Goal: Check status: Check status

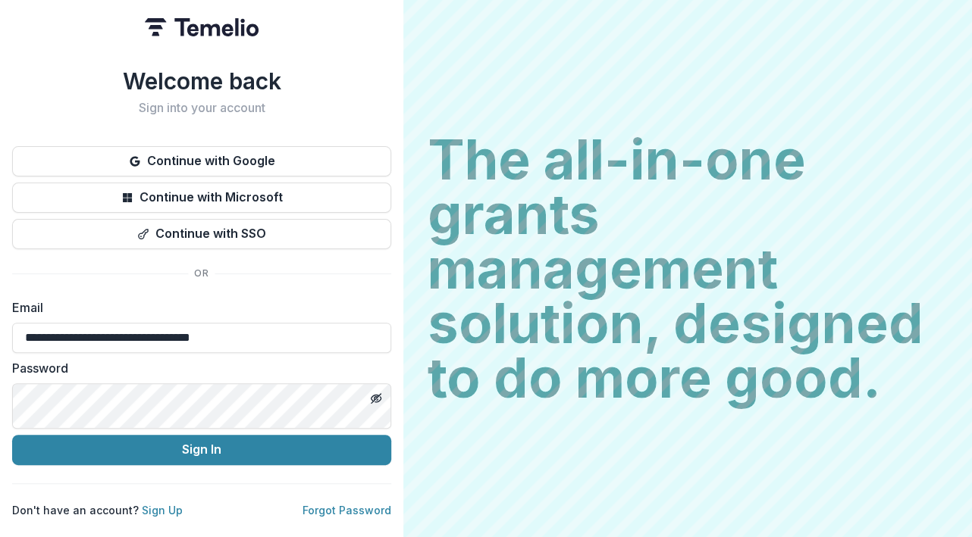
scroll to position [139, 0]
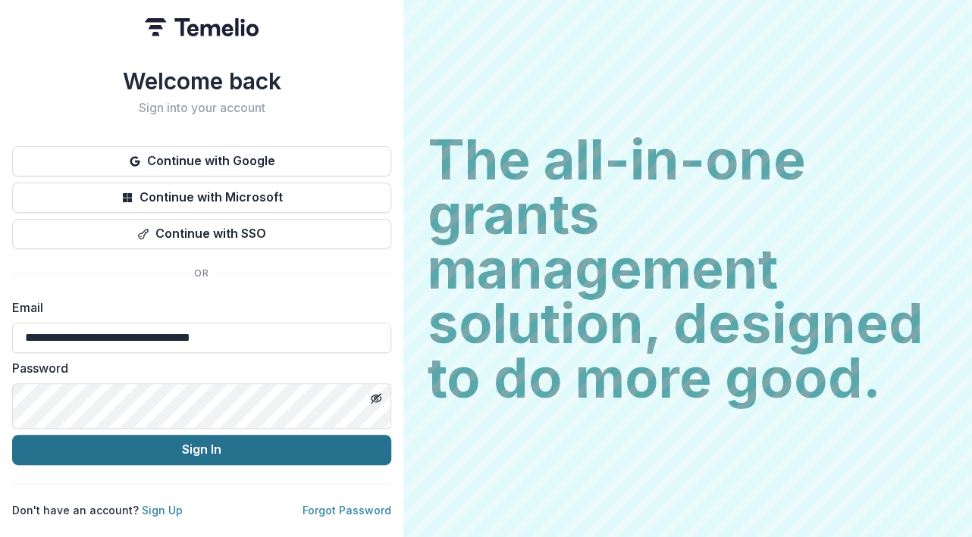
click at [391, 465] on button "Sign In" at bounding box center [201, 450] width 379 height 30
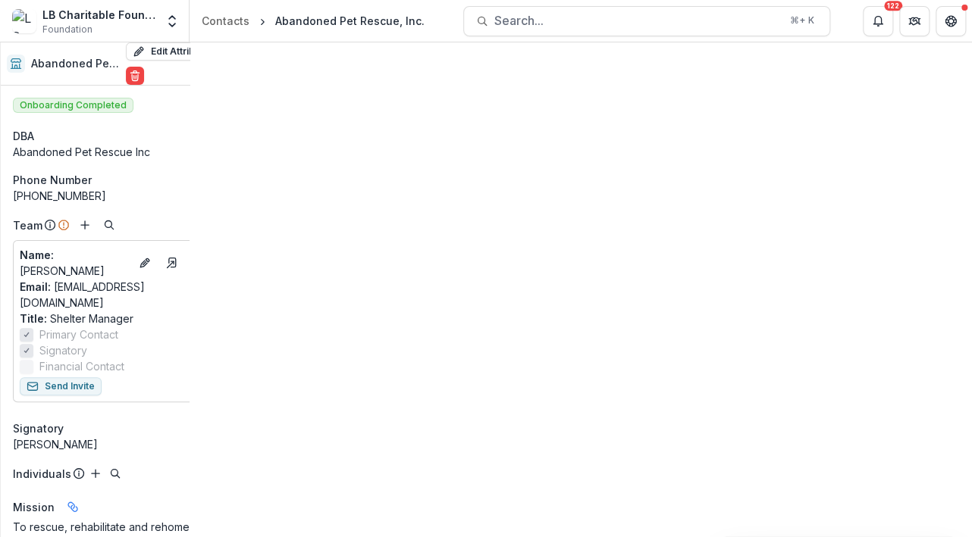
click at [0, 0] on icon "Toggle Menu" at bounding box center [0, 0] width 0 height 0
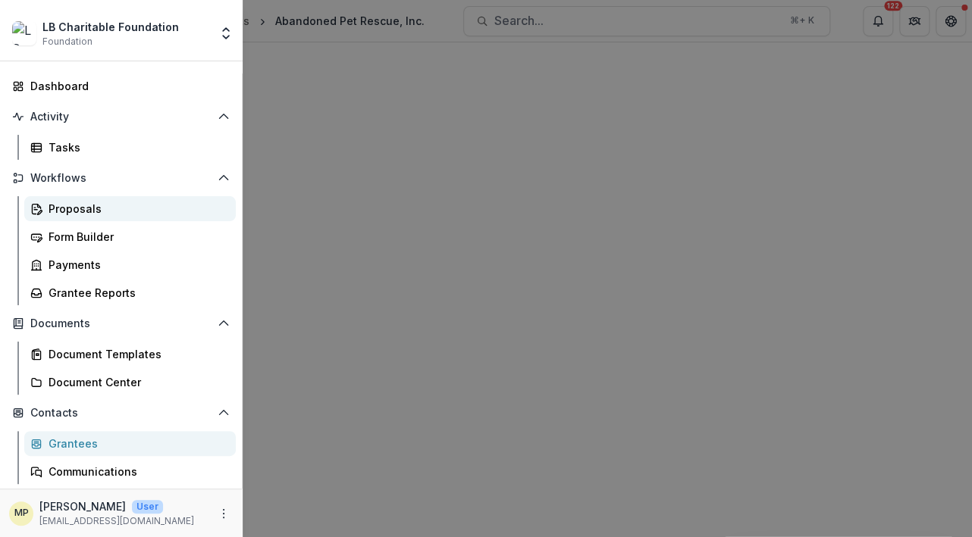
click at [118, 217] on div "Proposals" at bounding box center [136, 209] width 175 height 16
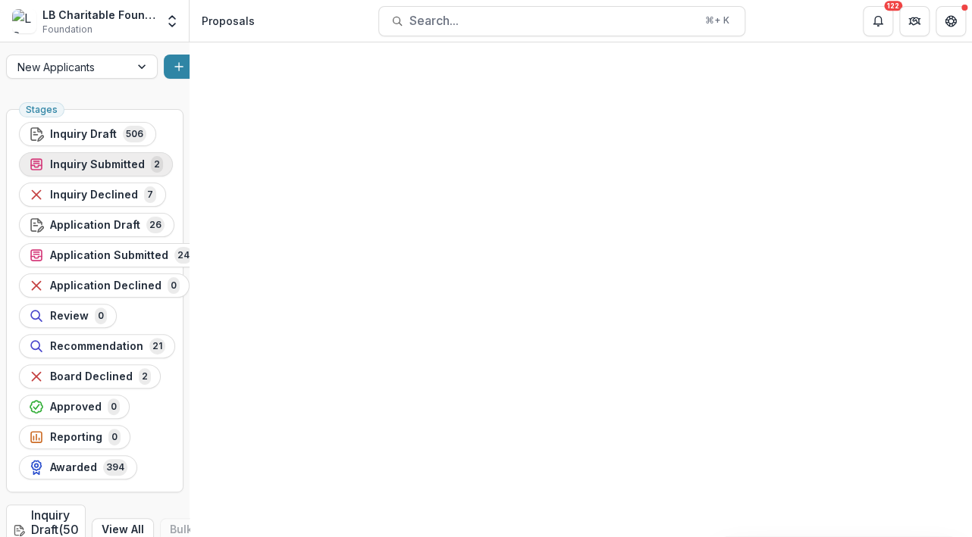
click at [145, 171] on span "Inquiry Submitted" at bounding box center [97, 164] width 95 height 13
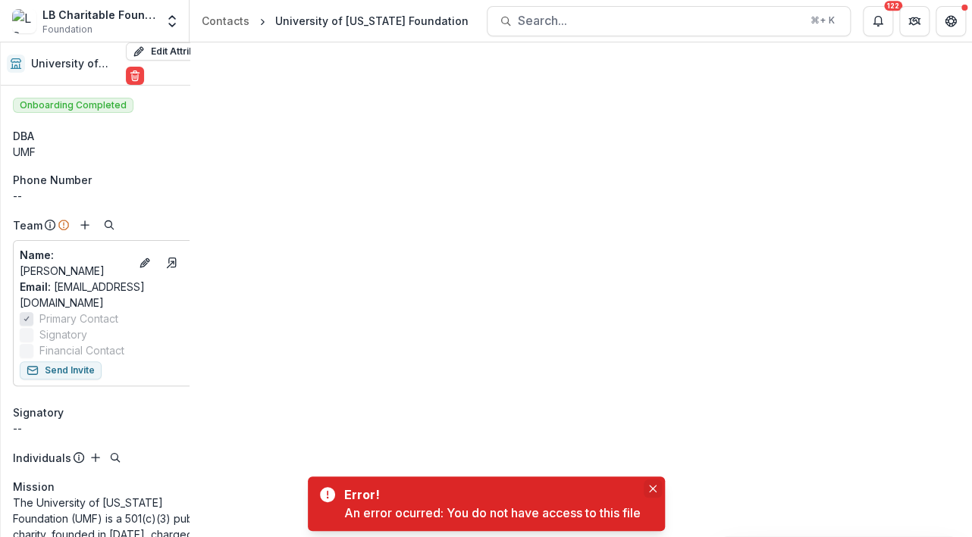
click at [656, 485] on icon "Close" at bounding box center [653, 489] width 8 height 8
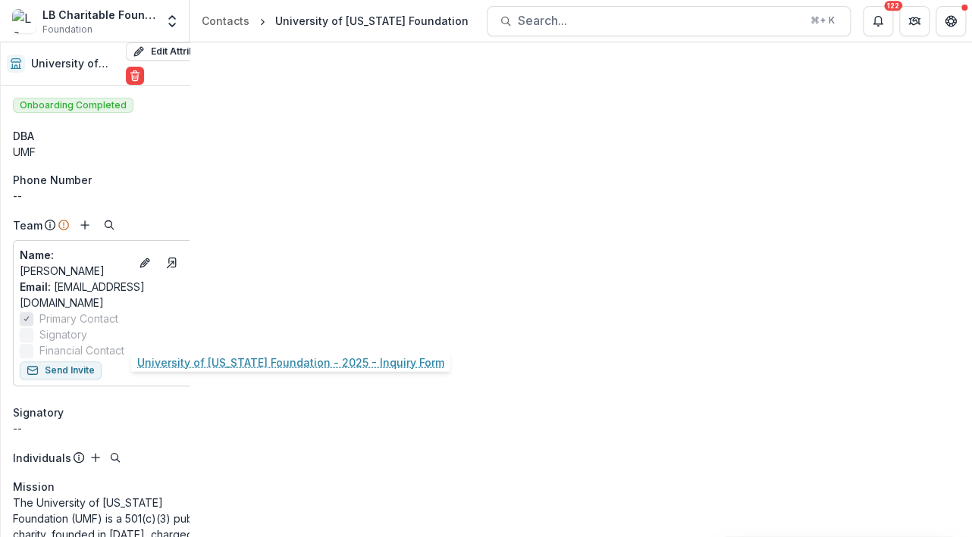
click at [237, 275] on link "University of [US_STATE] Foundation - 2025 - Inquiry Form" at bounding box center [206, 267] width 171 height 16
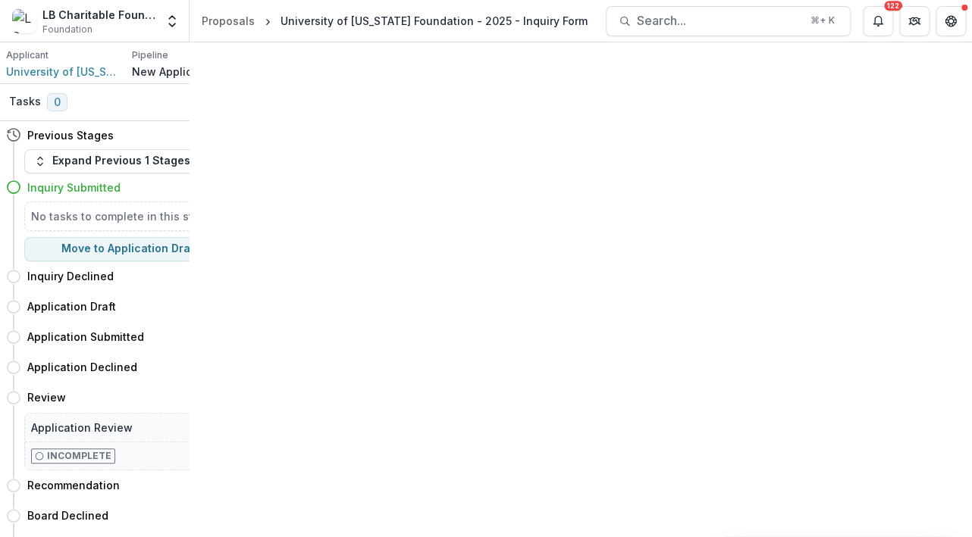
scroll to position [4089, 0]
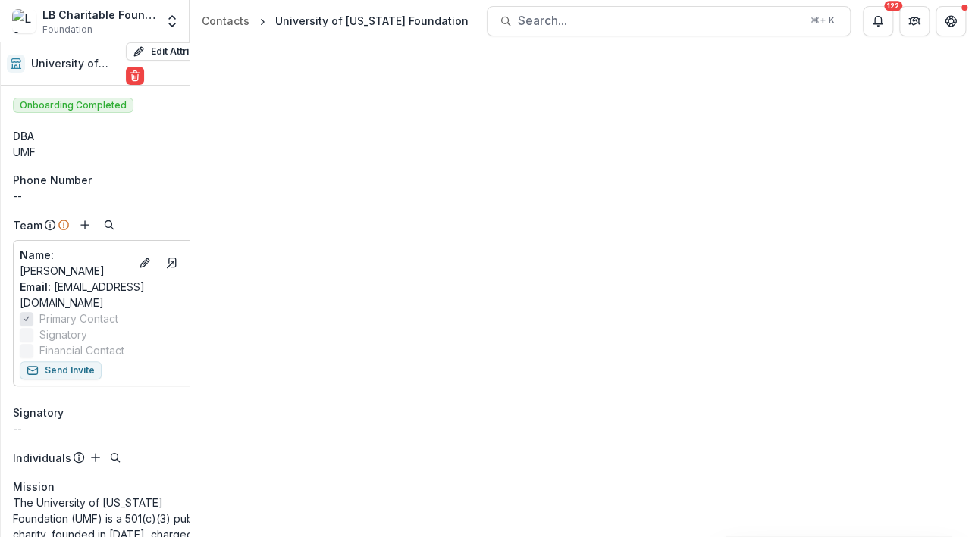
click at [271, 205] on button "New Proposal" at bounding box center [215, 192] width 111 height 24
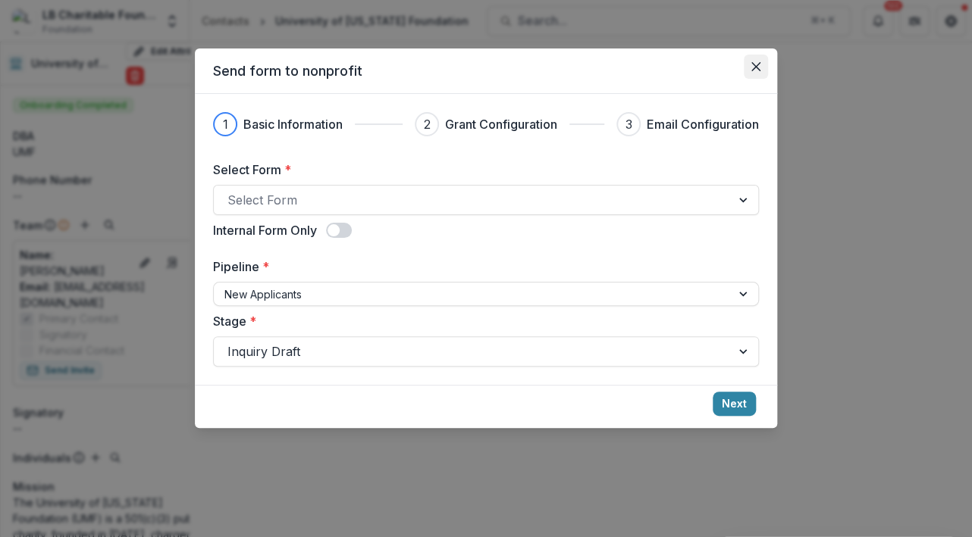
click at [760, 71] on icon "Close" at bounding box center [755, 66] width 9 height 9
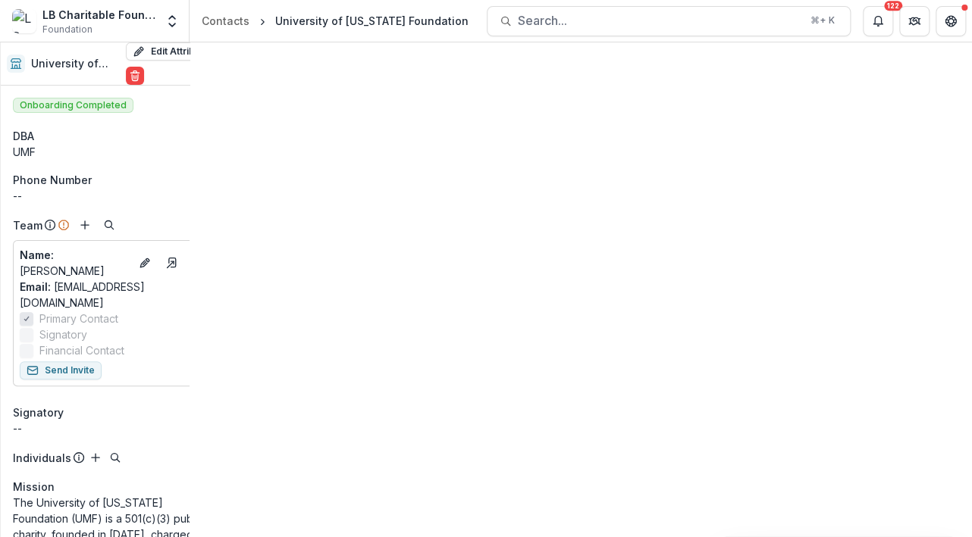
click at [0, 0] on line "Toggle Menu" at bounding box center [0, 0] width 0 height 0
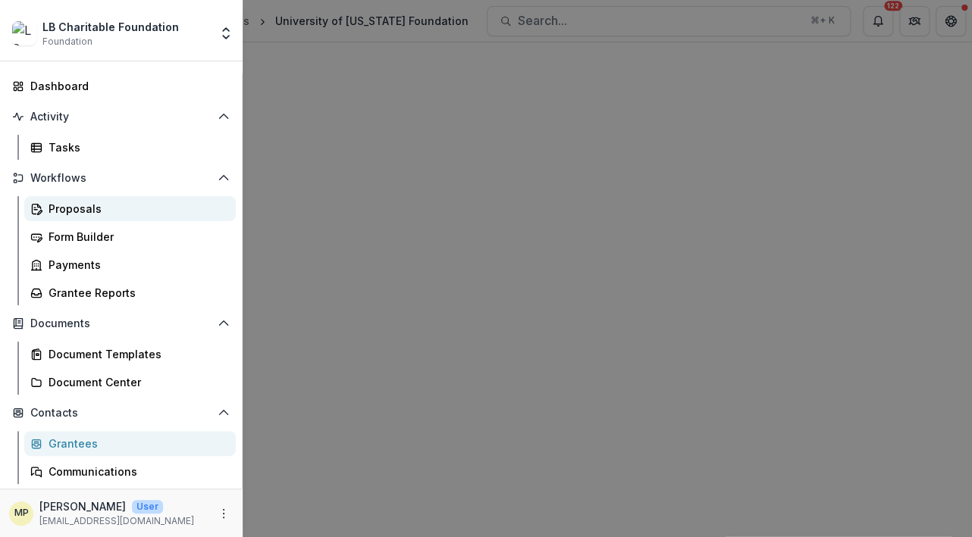
click at [117, 217] on div "Proposals" at bounding box center [136, 209] width 175 height 16
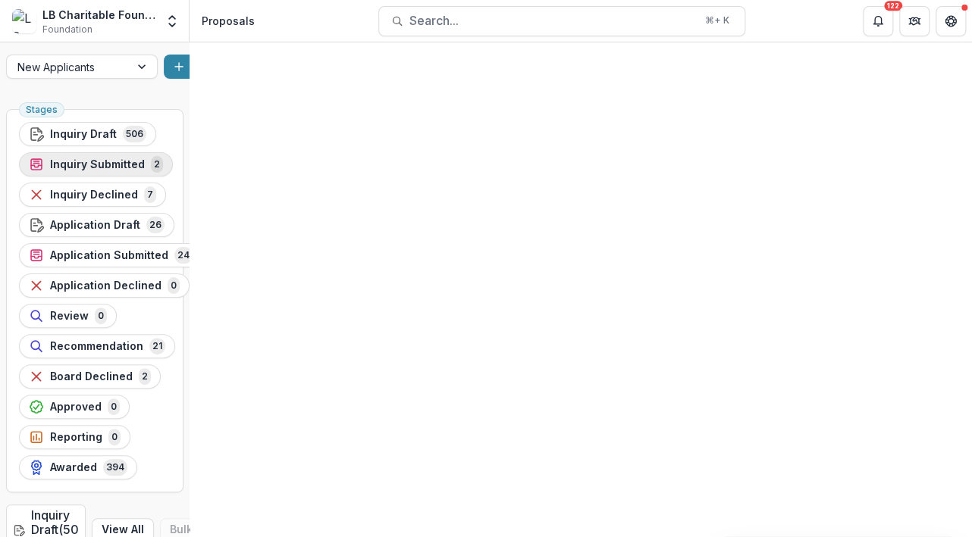
click at [145, 171] on span "Inquiry Submitted" at bounding box center [97, 164] width 95 height 13
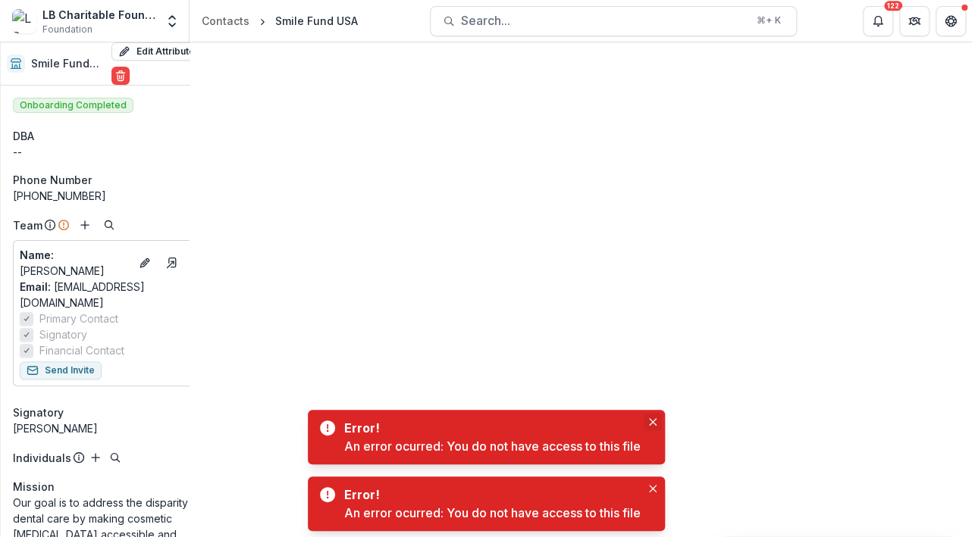
click at [656, 418] on icon "Close" at bounding box center [653, 422] width 8 height 8
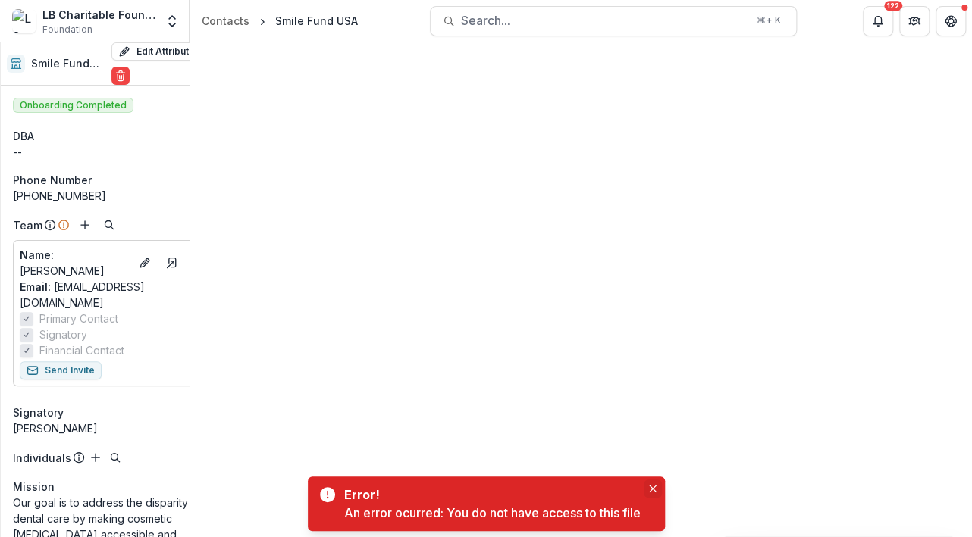
click at [656, 485] on icon "Close" at bounding box center [653, 489] width 8 height 8
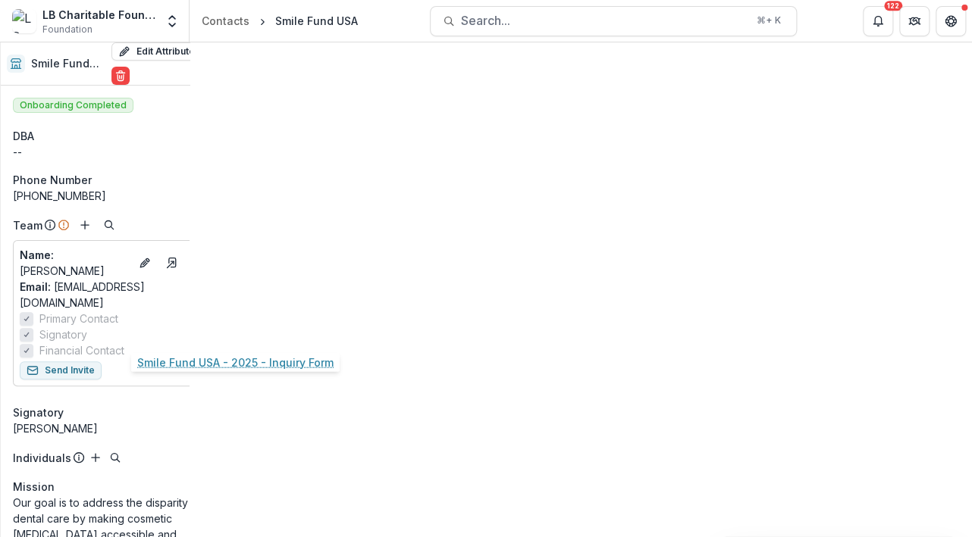
click at [231, 275] on link "Smile Fund USA - 2025 - Inquiry Form" at bounding box center [206, 267] width 171 height 16
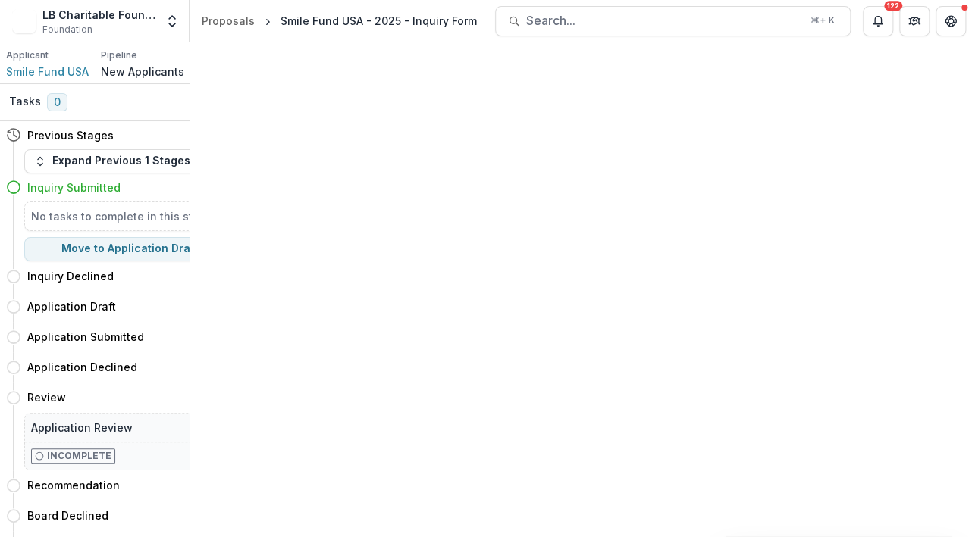
scroll to position [1333, 0]
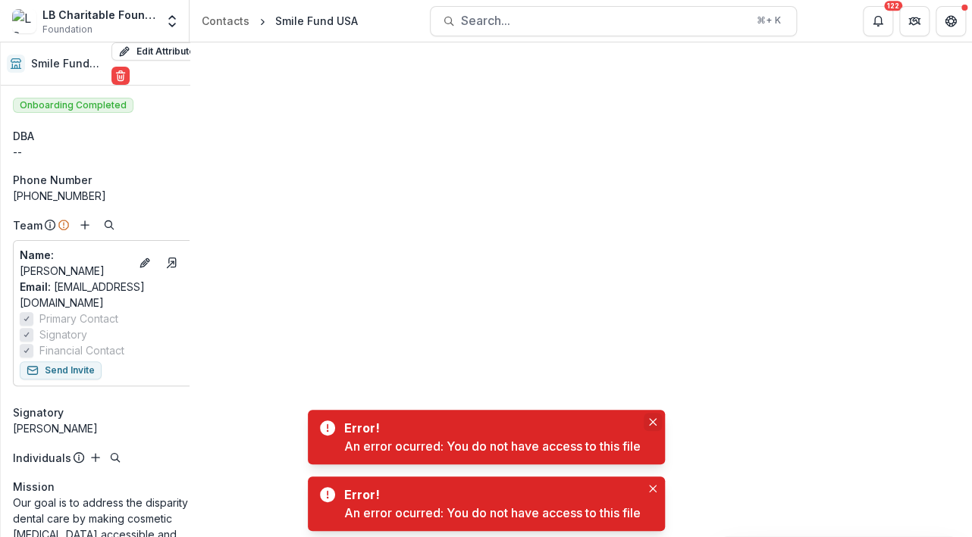
click at [662, 413] on button "Close" at bounding box center [652, 422] width 18 height 18
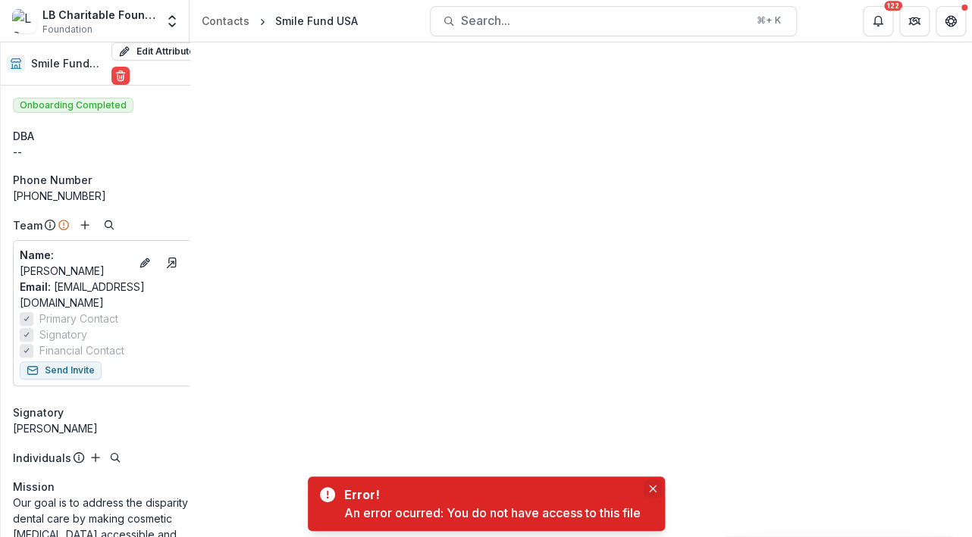
click at [656, 485] on icon "Close" at bounding box center [652, 489] width 8 height 8
